Goal: Task Accomplishment & Management: Manage account settings

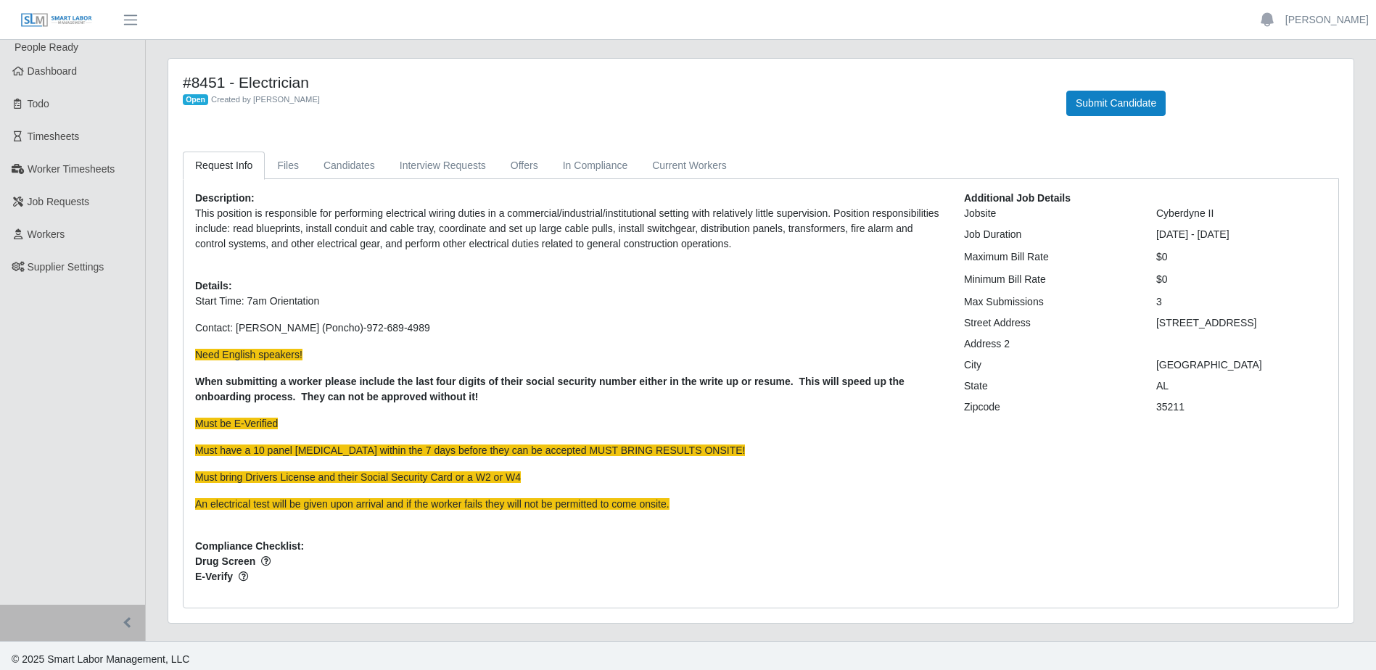
scroll to position [7, 0]
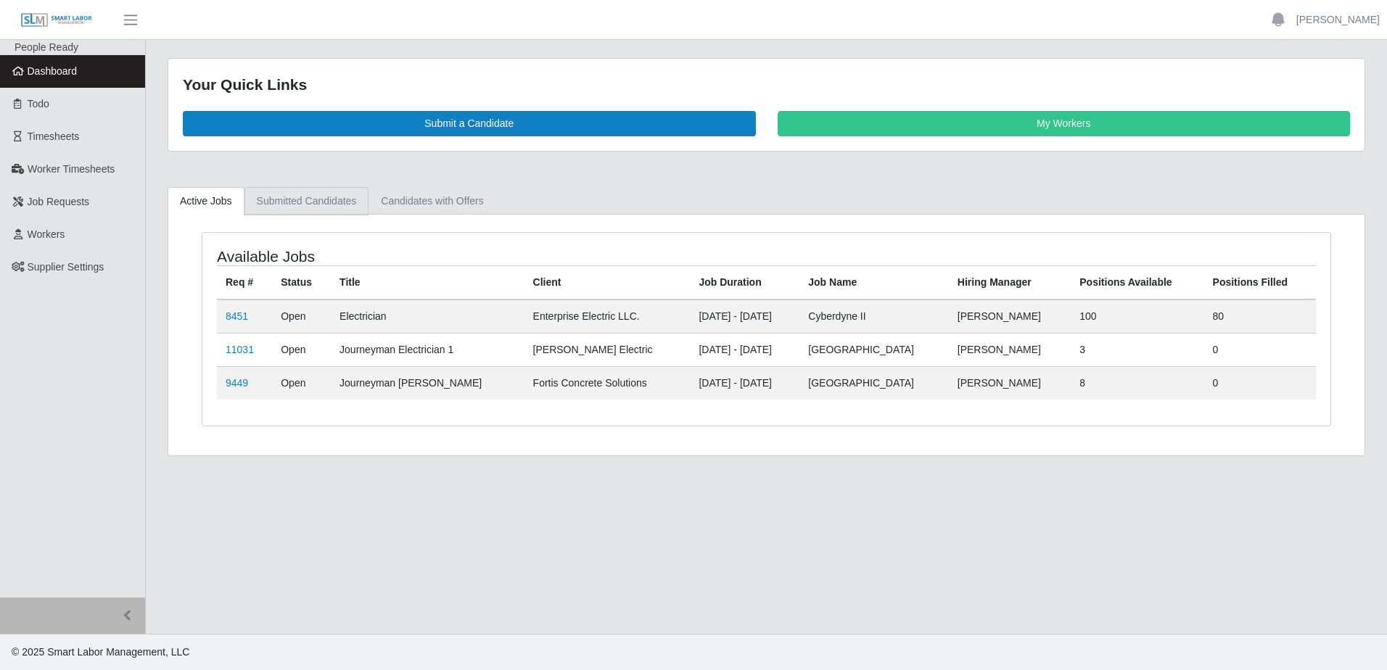
click at [312, 207] on link "Submitted Candidates" at bounding box center [306, 201] width 125 height 28
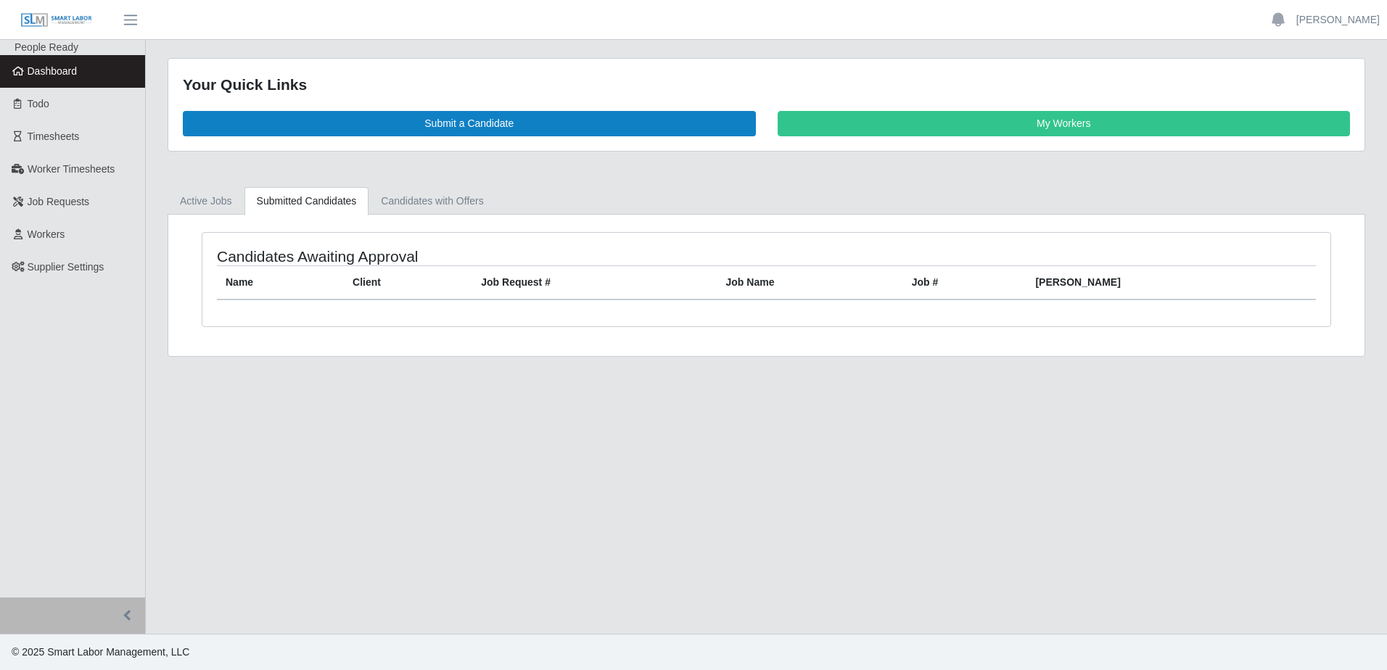
click at [57, 75] on span "Dashboard" at bounding box center [53, 71] width 50 height 12
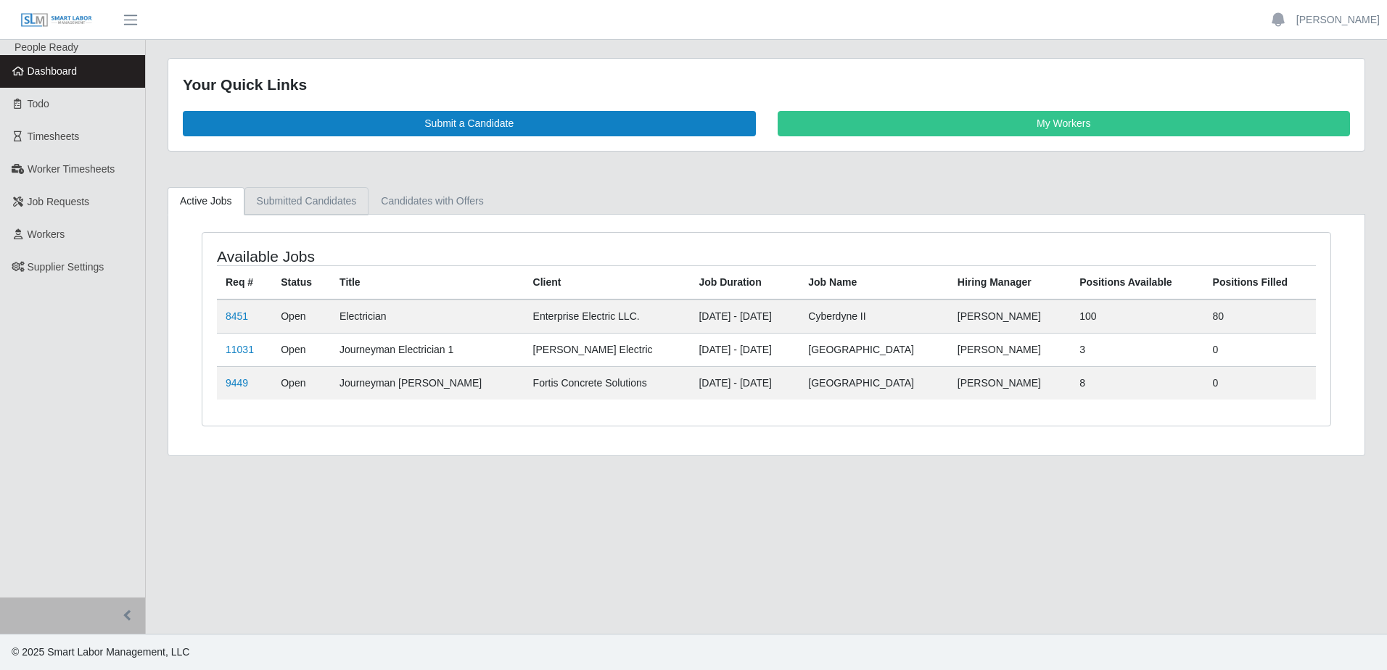
click at [299, 197] on link "Submitted Candidates" at bounding box center [306, 201] width 125 height 28
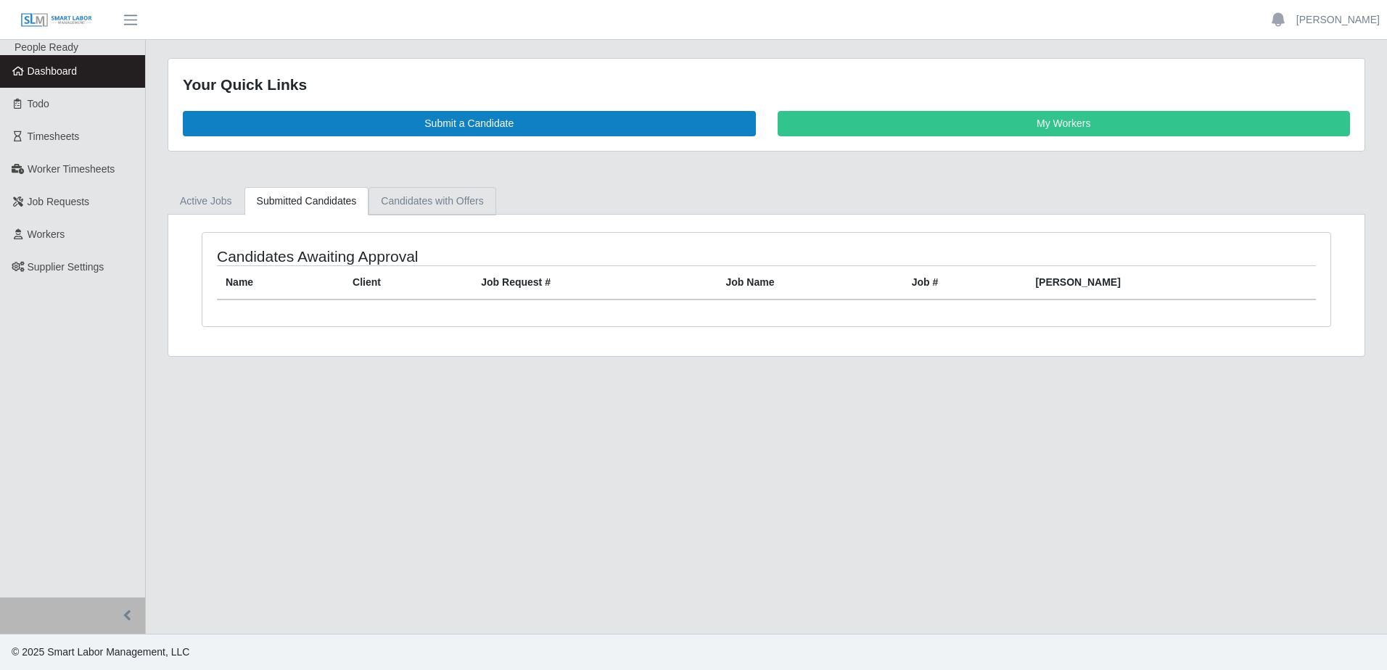
click at [455, 195] on link "Candidates with Offers" at bounding box center [431, 201] width 127 height 28
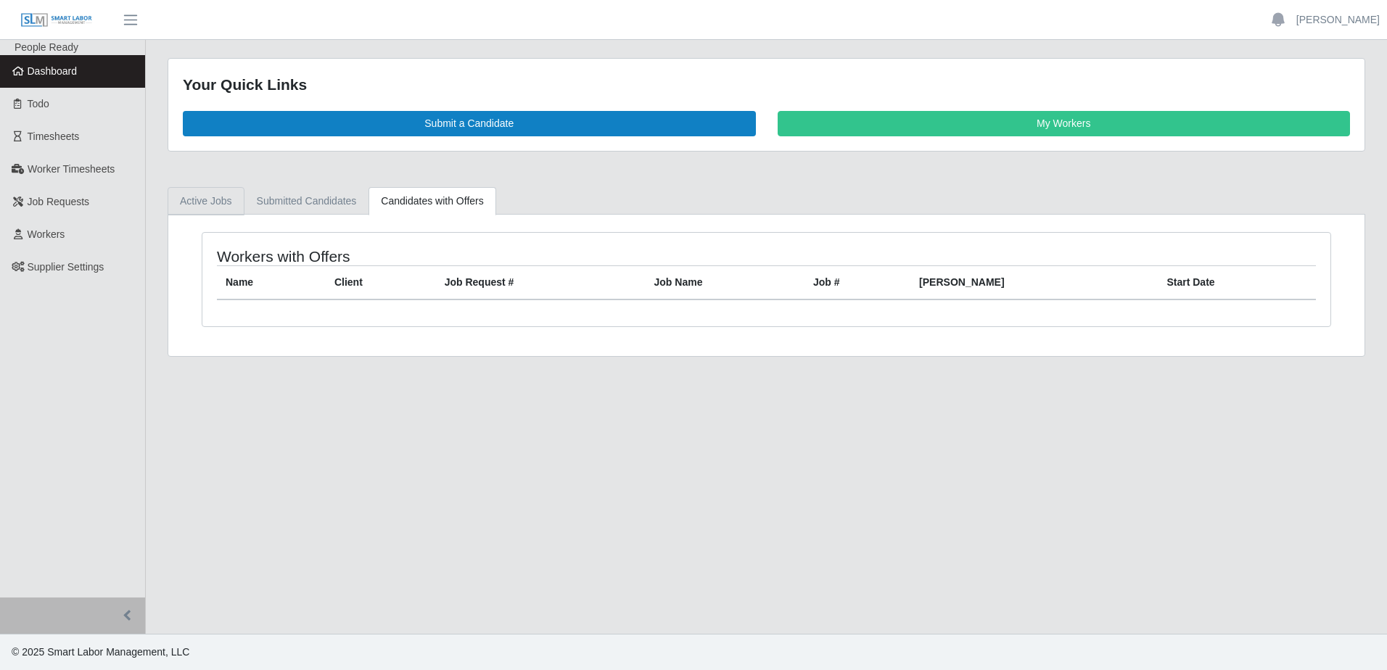
click at [206, 199] on link "Active Jobs" at bounding box center [206, 201] width 77 height 28
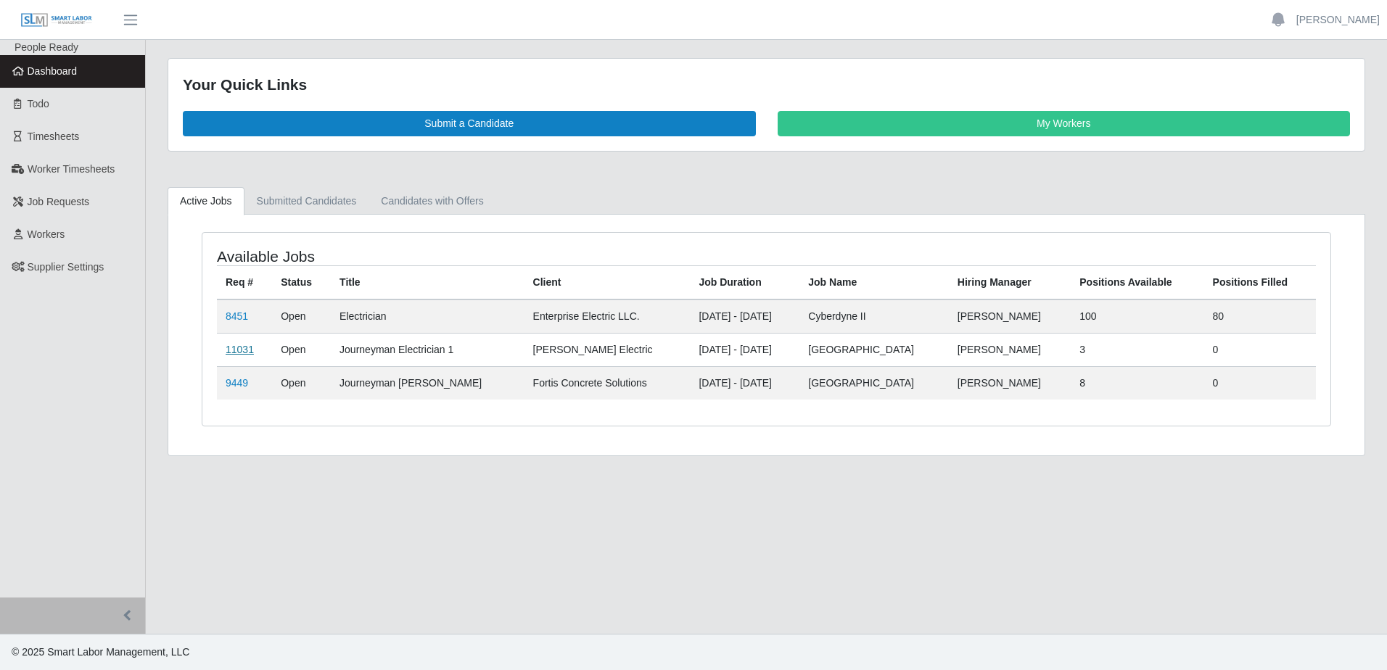
click at [231, 350] on link "11031" at bounding box center [240, 350] width 28 height 12
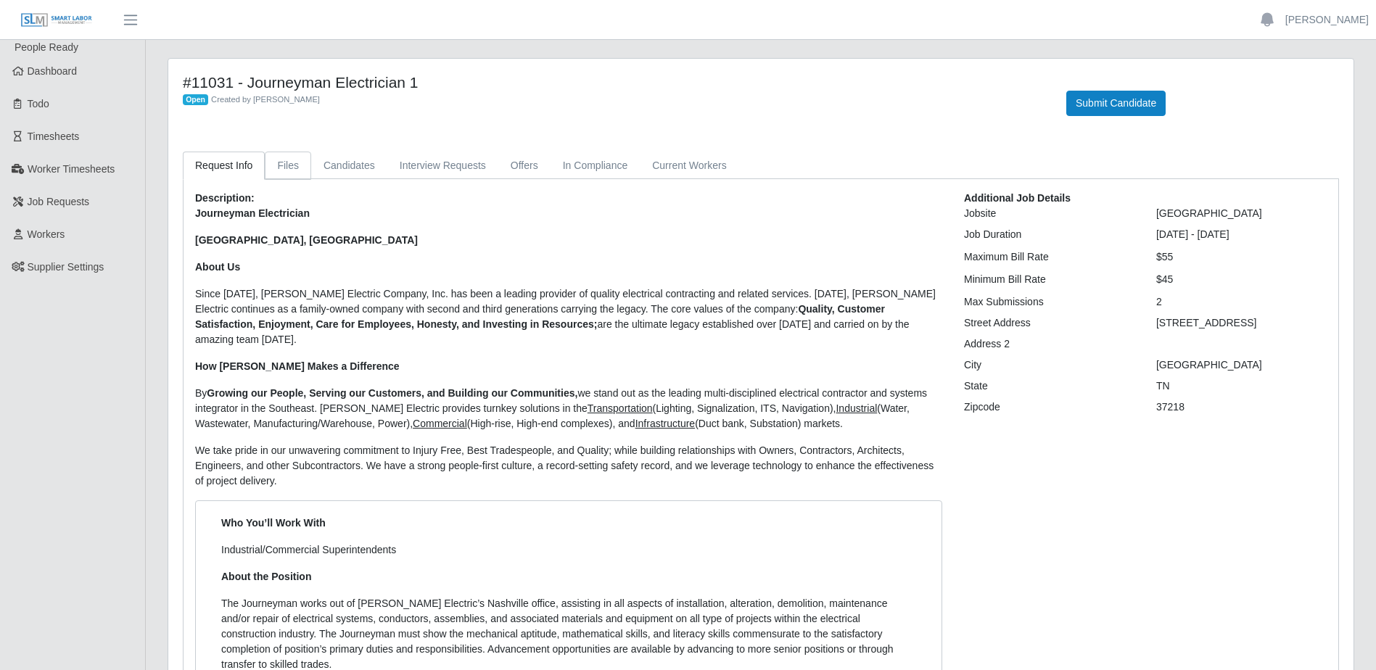
click at [275, 167] on link "Files" at bounding box center [288, 166] width 46 height 28
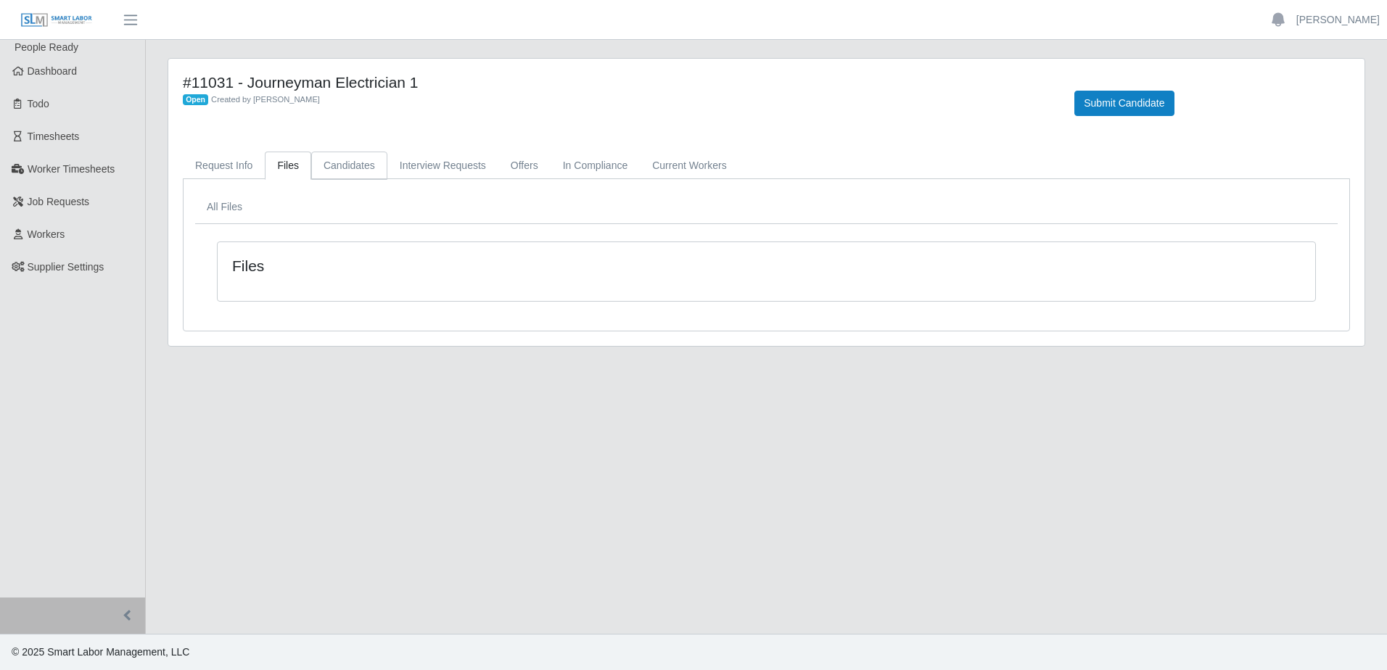
drag, startPoint x: 357, startPoint y: 179, endPoint x: 352, endPoint y: 170, distance: 10.1
click at [356, 178] on link "Candidates" at bounding box center [349, 166] width 76 height 28
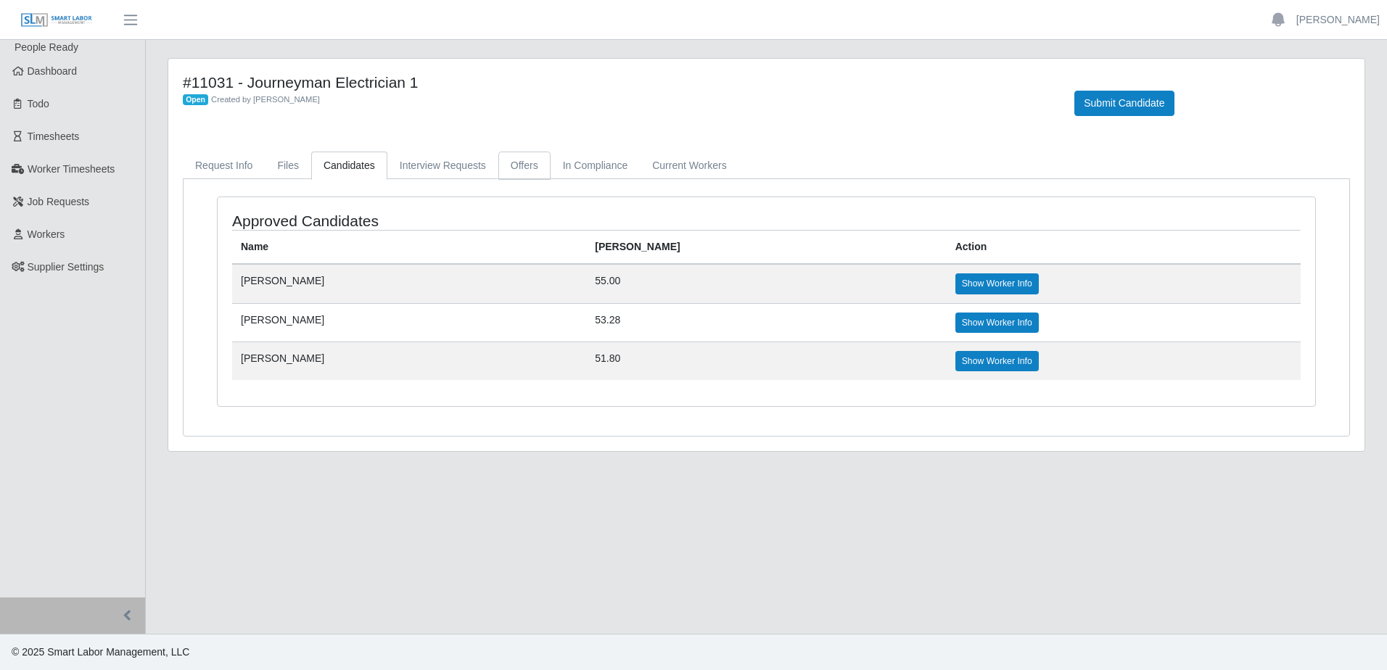
click at [521, 175] on link "Offers" at bounding box center [524, 166] width 52 height 28
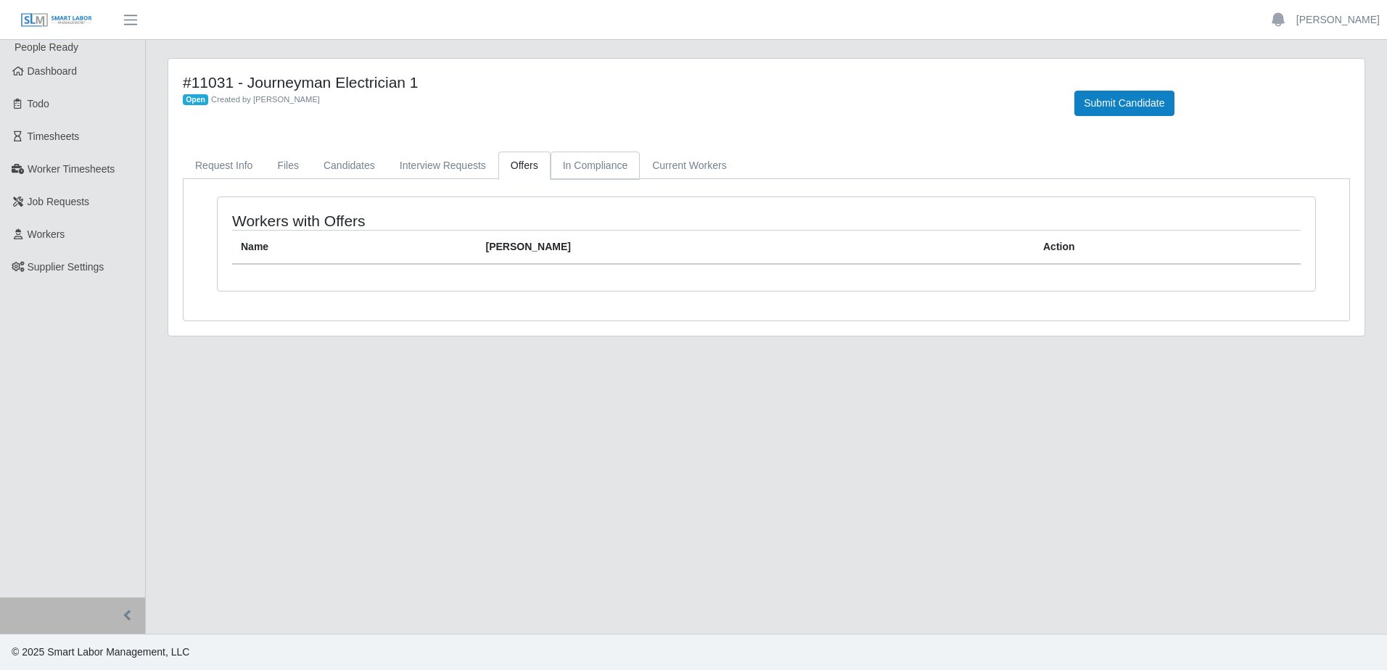
click at [574, 169] on link "In Compliance" at bounding box center [595, 166] width 90 height 28
click at [672, 164] on link "Current Workers" at bounding box center [689, 166] width 99 height 28
click at [438, 173] on link "Interview Requests" at bounding box center [442, 166] width 111 height 28
click at [340, 170] on link "Candidates" at bounding box center [349, 166] width 76 height 28
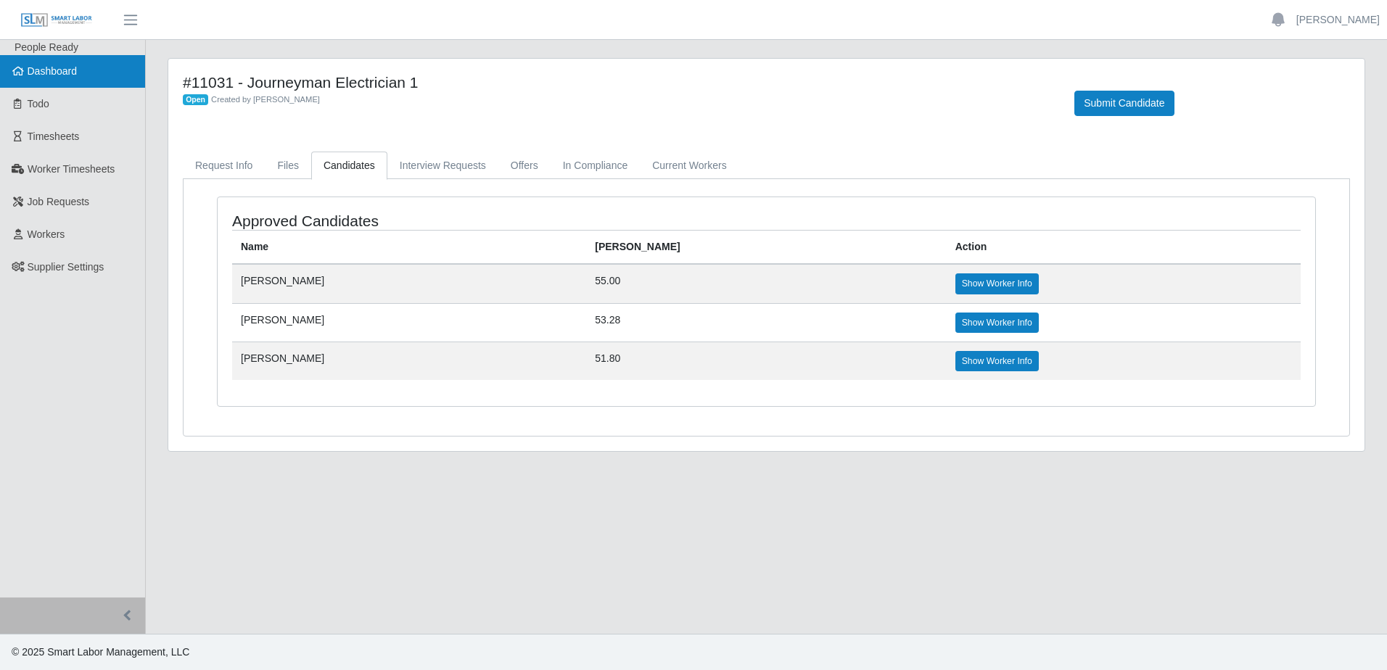
click at [90, 67] on link "Dashboard" at bounding box center [72, 71] width 145 height 33
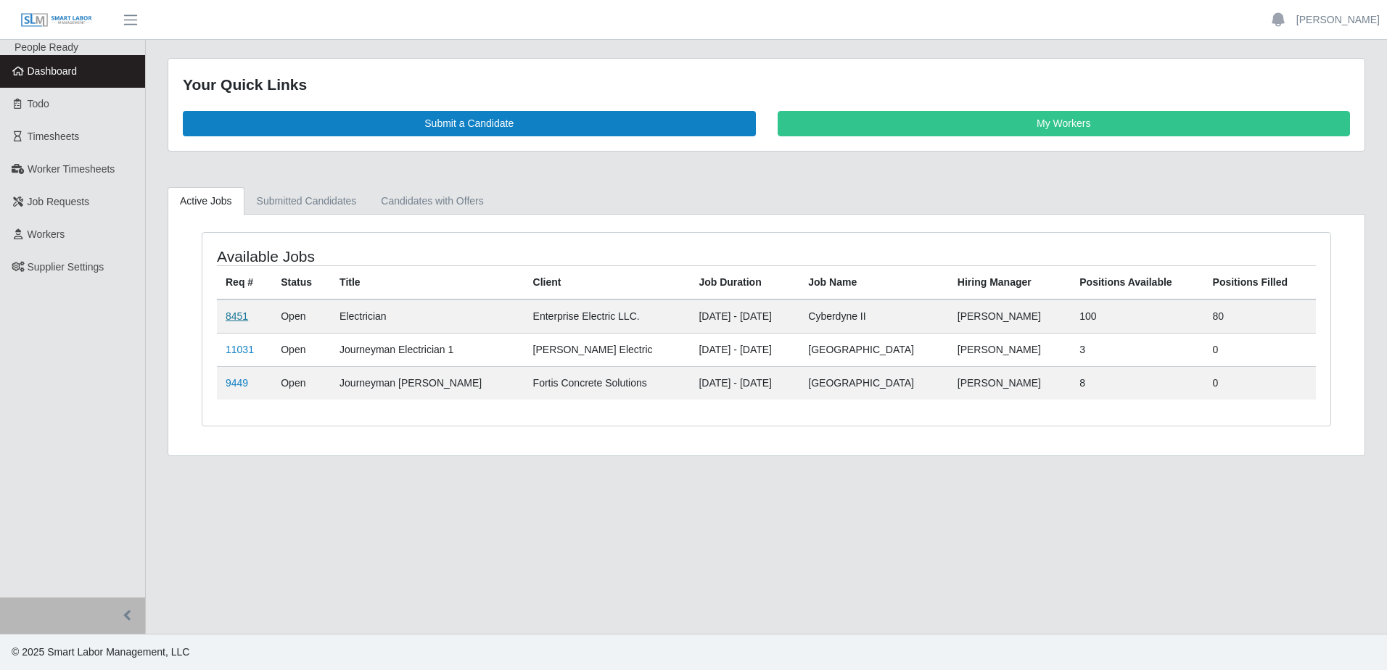
click at [232, 318] on link "8451" at bounding box center [237, 316] width 22 height 12
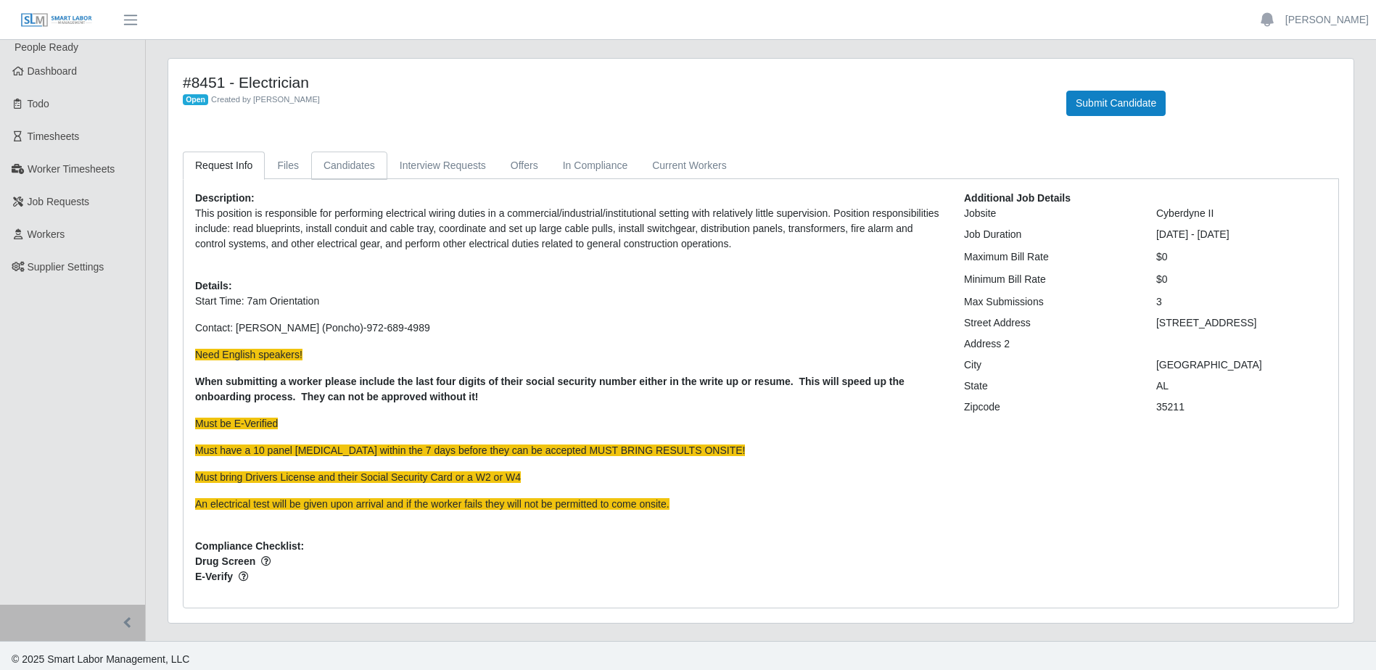
click at [333, 164] on link "Candidates" at bounding box center [349, 166] width 76 height 28
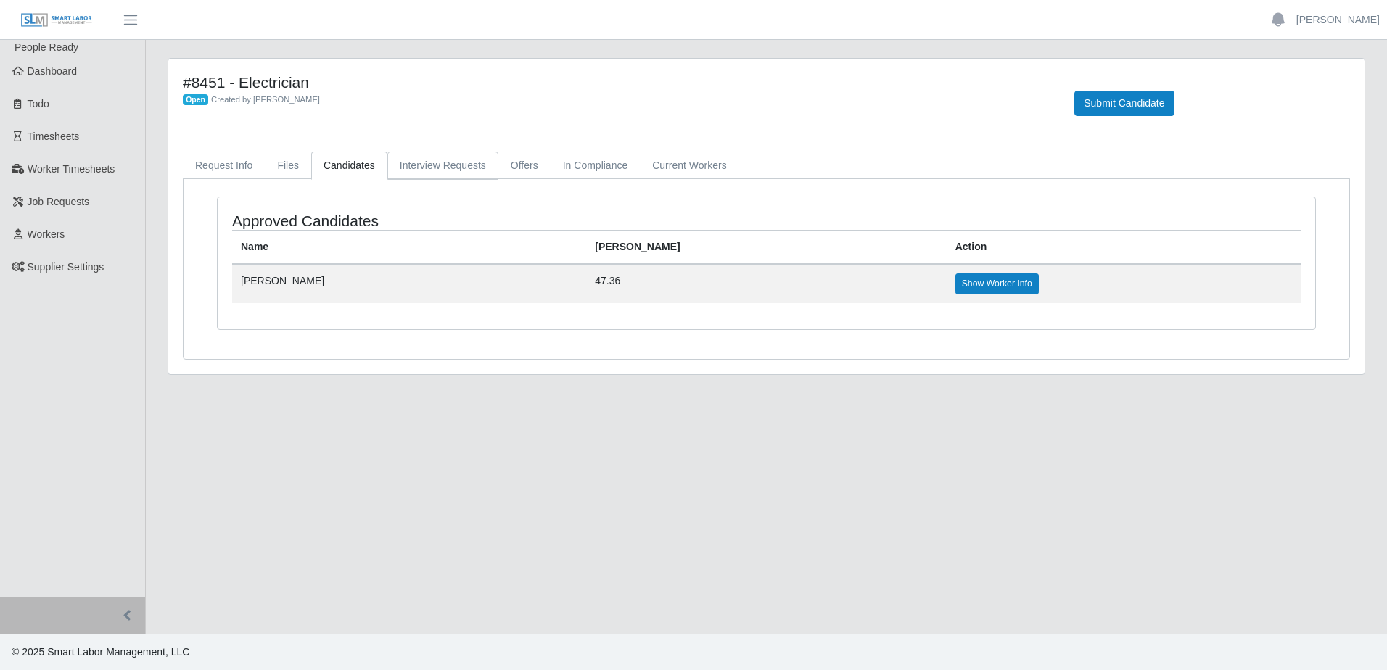
click at [402, 168] on link "Interview Requests" at bounding box center [442, 166] width 111 height 28
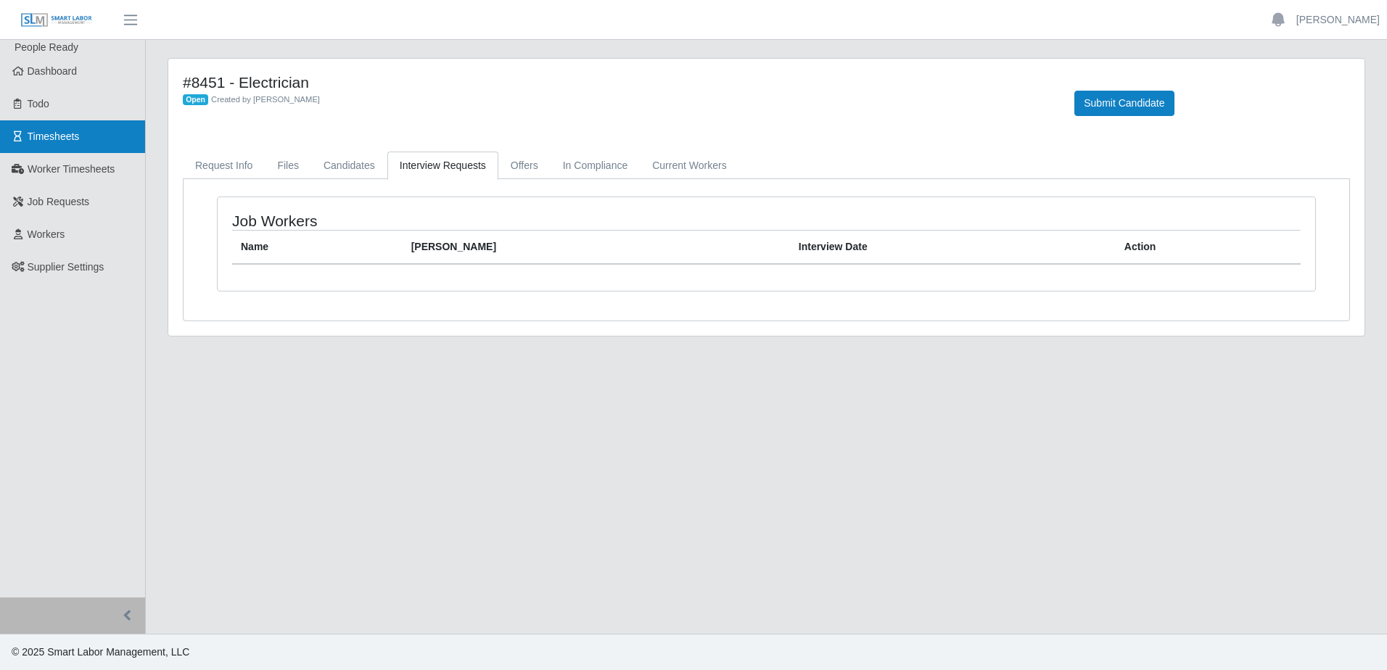
click at [59, 134] on span "Timesheets" at bounding box center [54, 137] width 52 height 12
